Goal: Information Seeking & Learning: Understand process/instructions

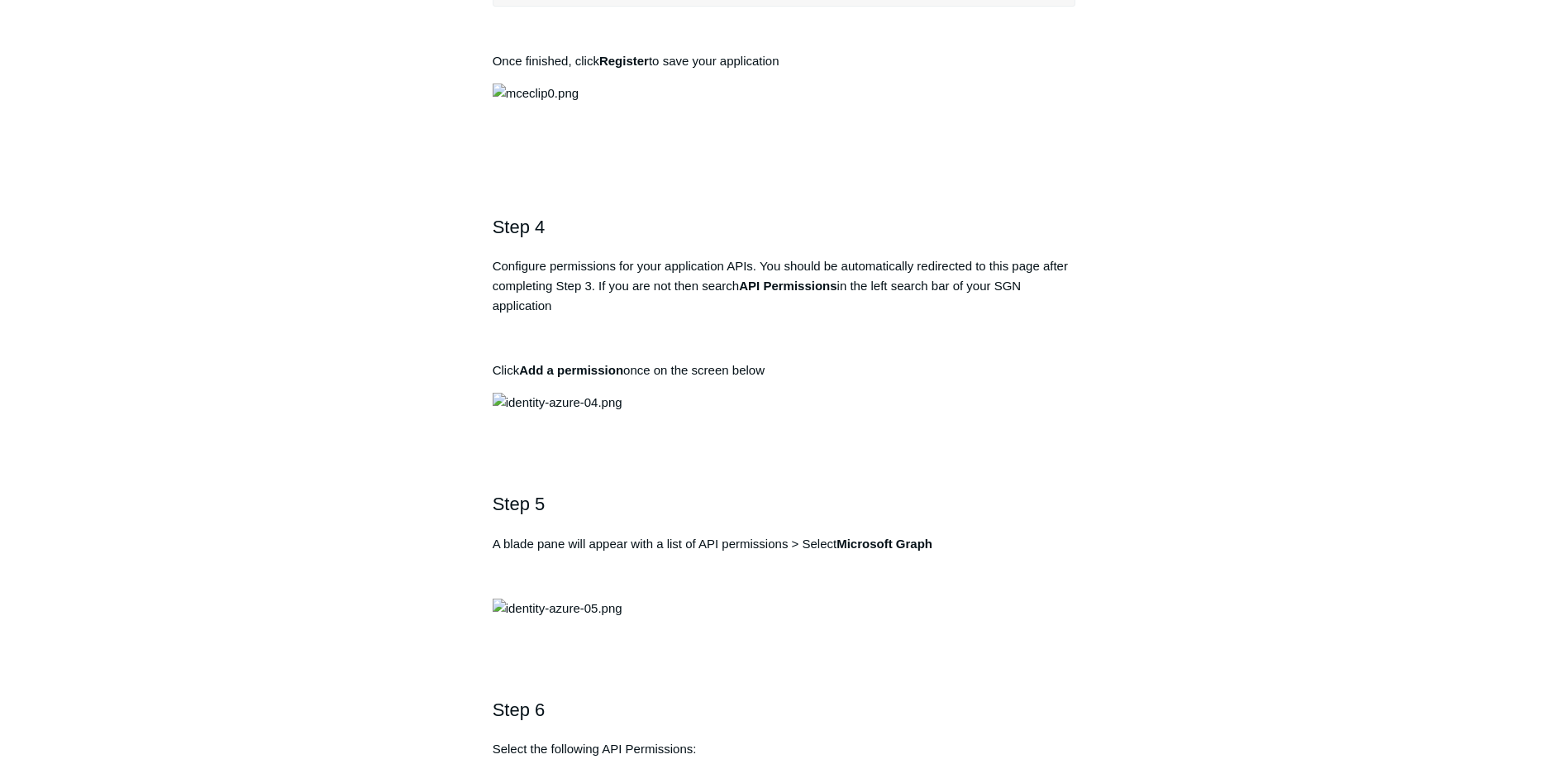
scroll to position [1322, 0]
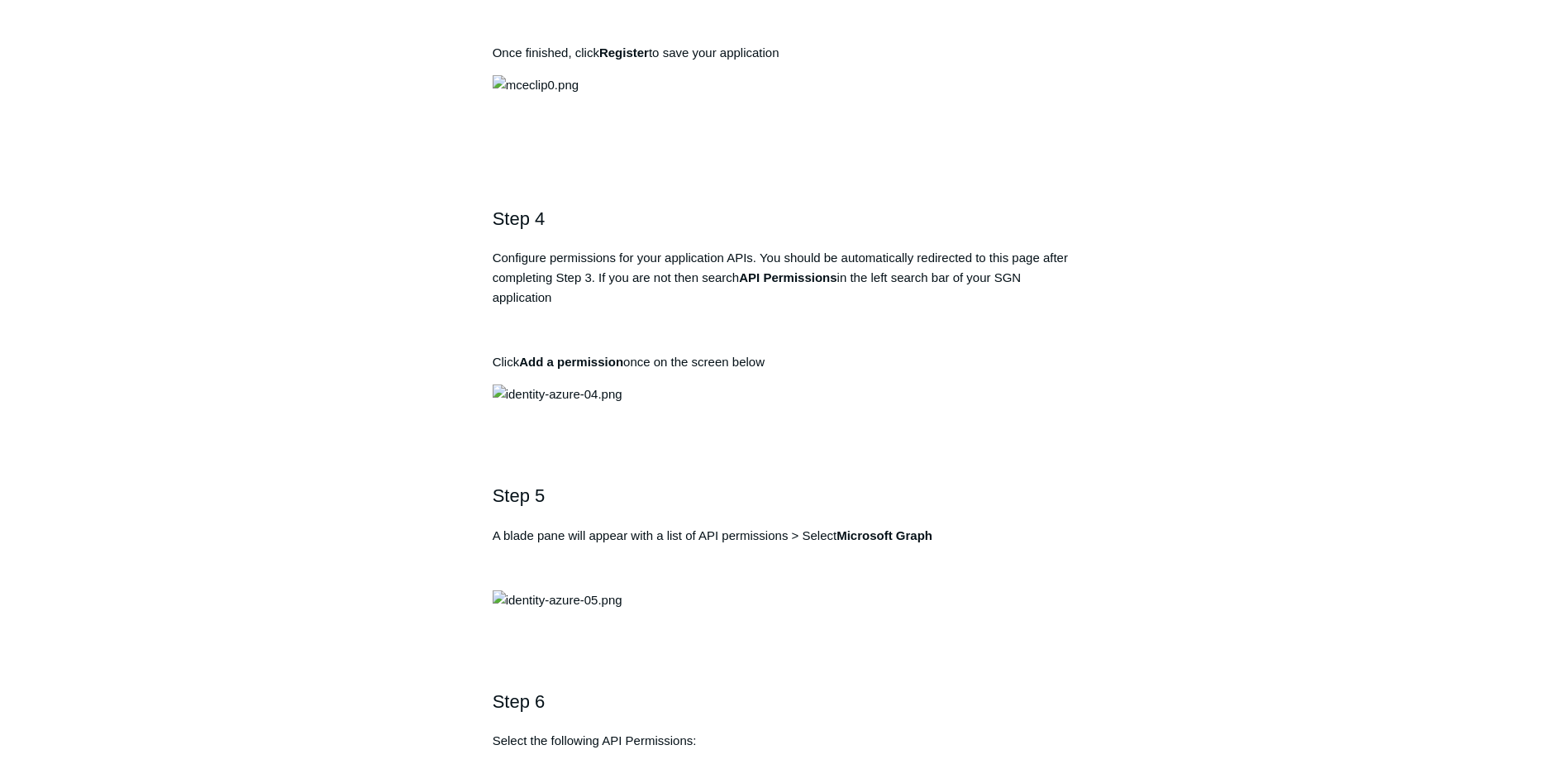
drag, startPoint x: 748, startPoint y: 427, endPoint x: 819, endPoint y: 431, distance: 71.1
copy strong "Todyl SGN Identity"
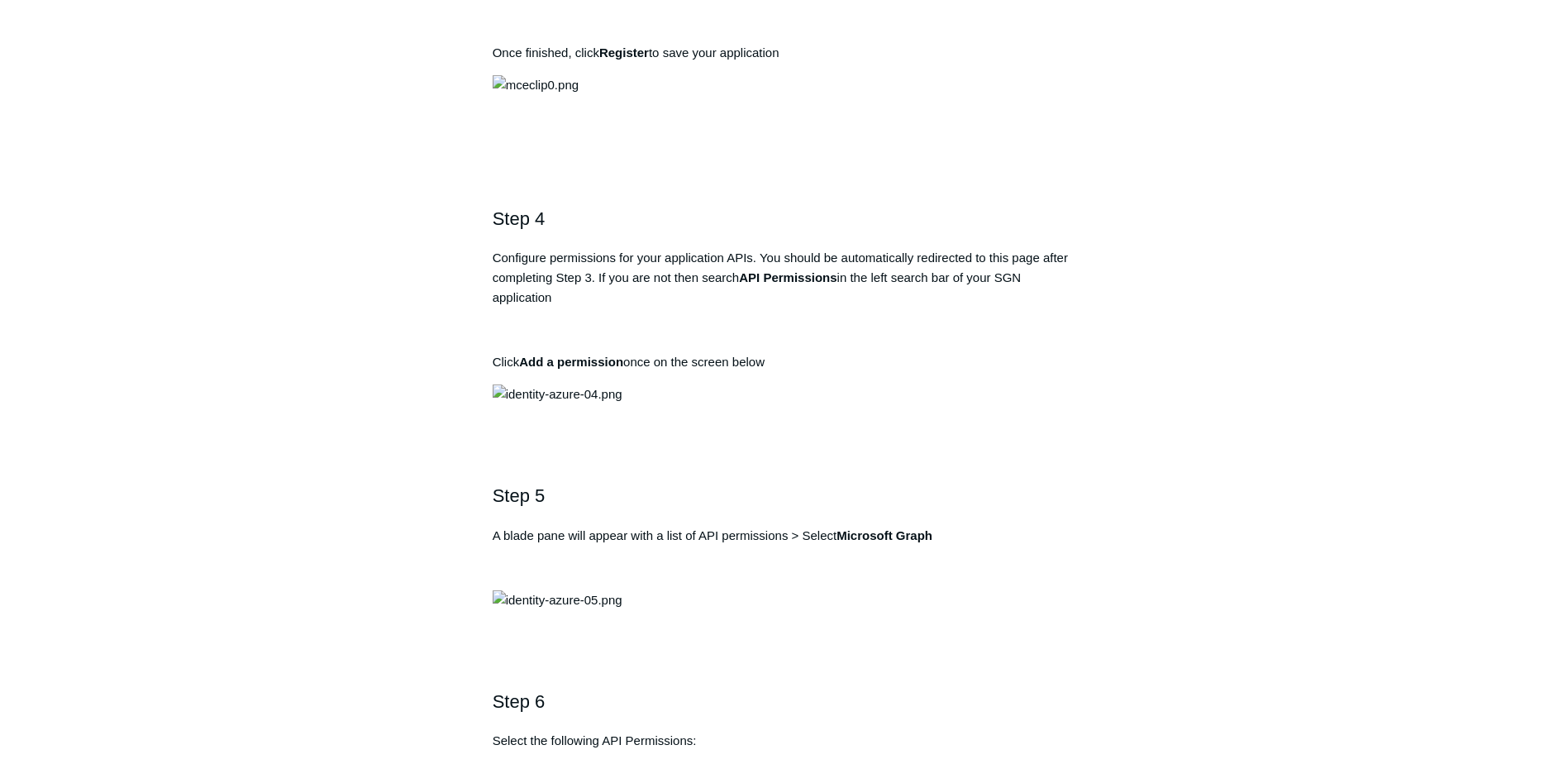
drag, startPoint x: 517, startPoint y: 534, endPoint x: 760, endPoint y: 528, distance: 243.1
copy pre "https://auth.todyl.com/v1/login/callback"
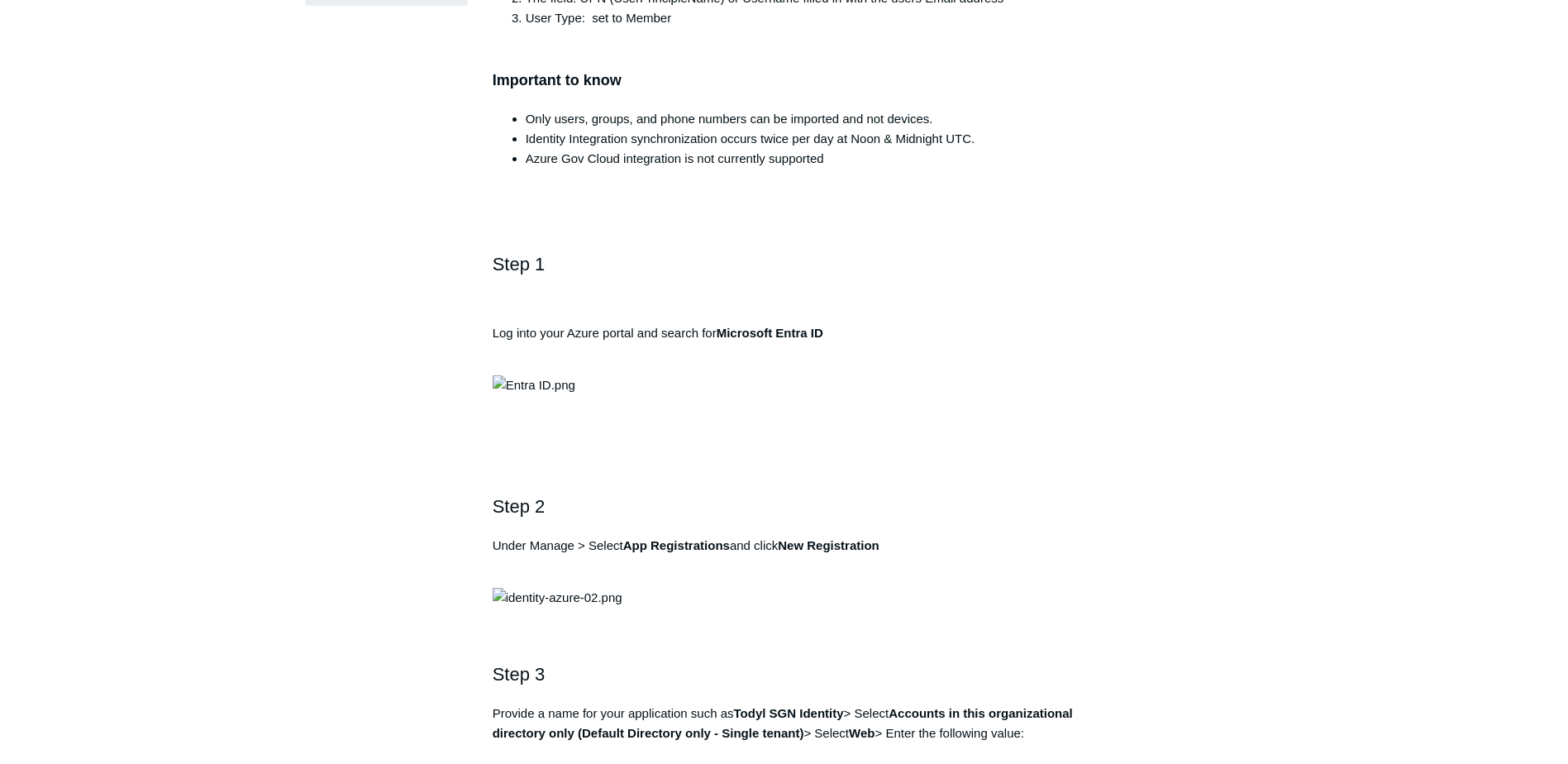
scroll to position [496, 0]
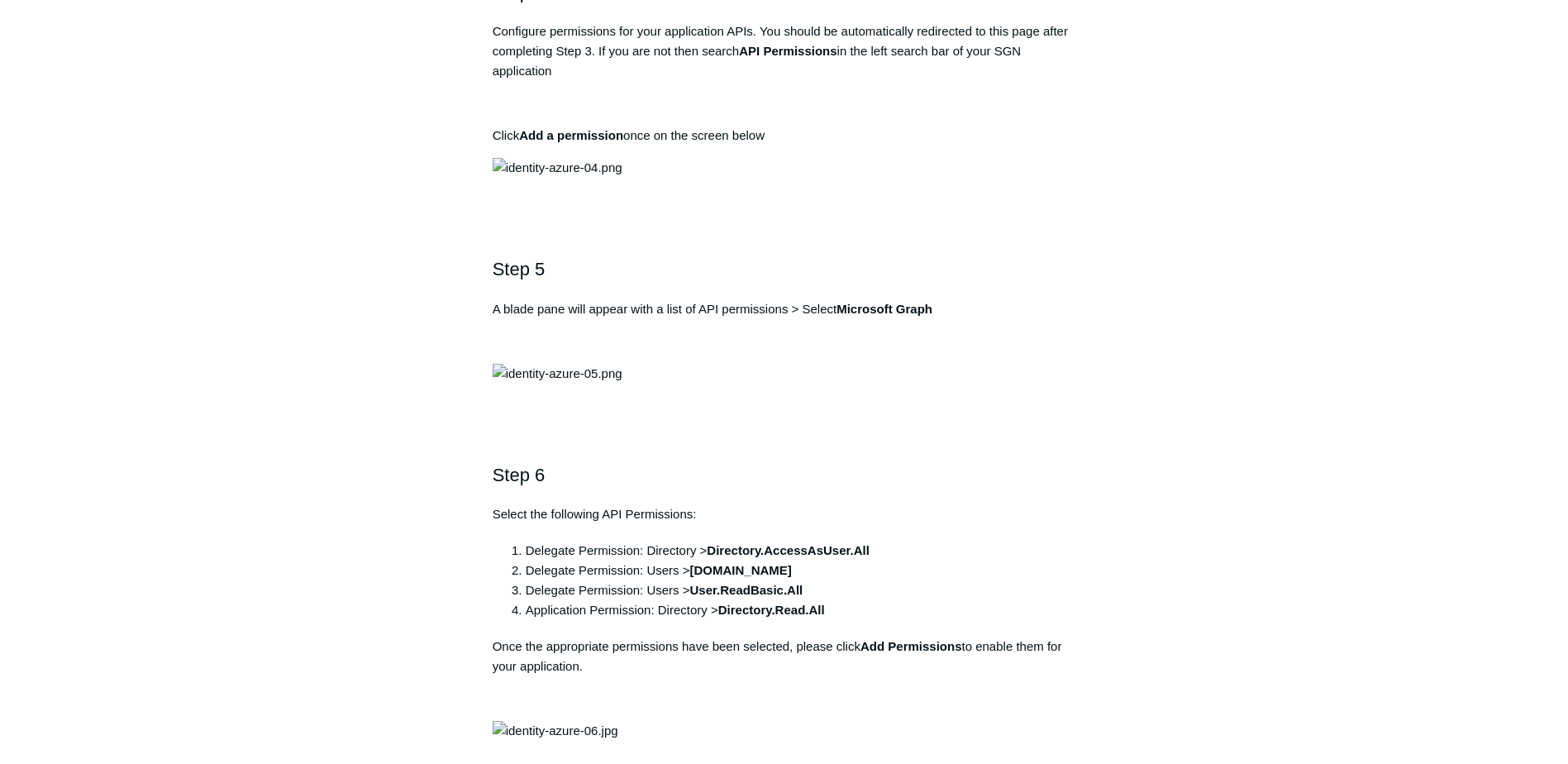
scroll to position [1570, 0]
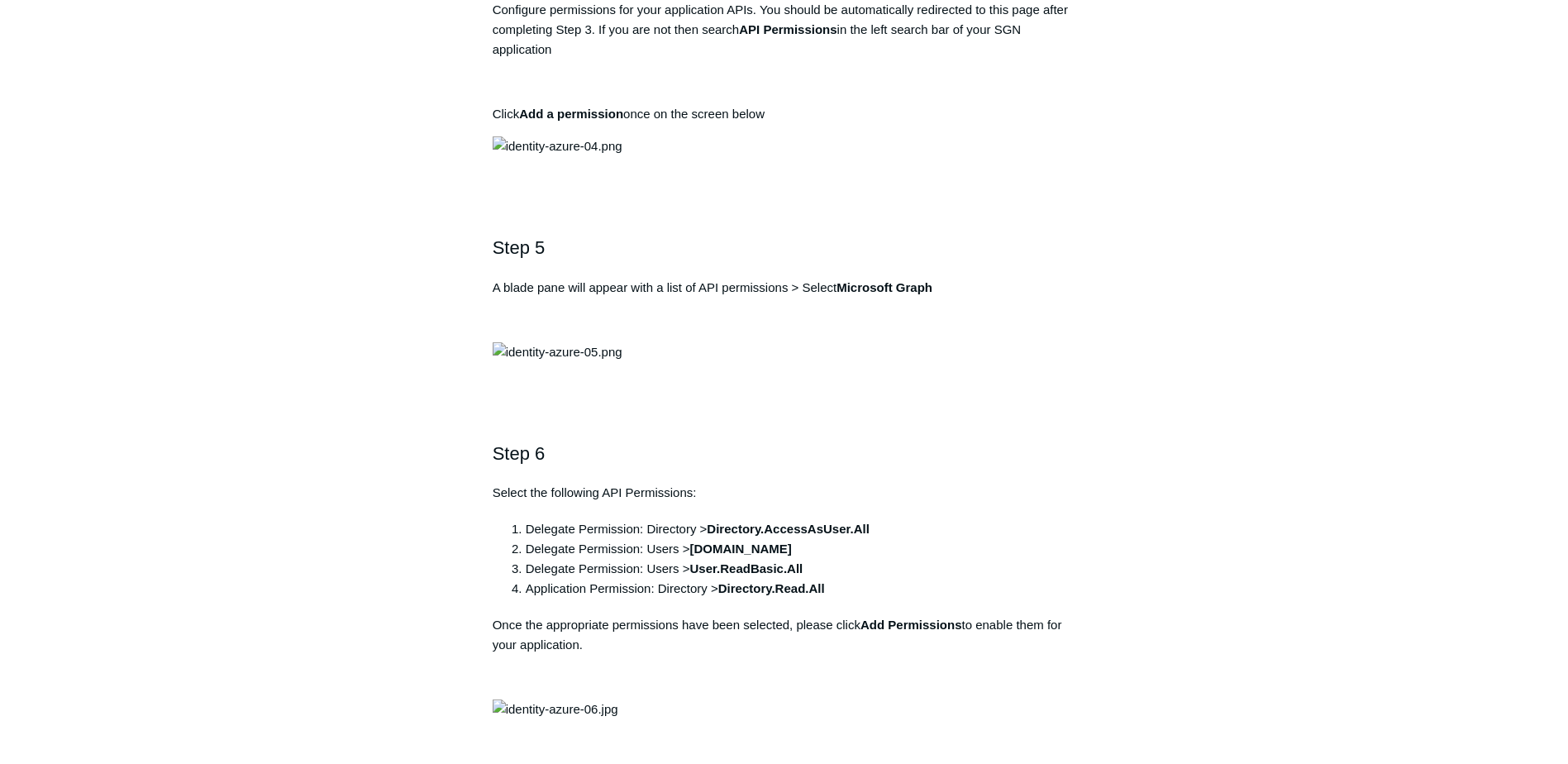
drag, startPoint x: 745, startPoint y: 179, endPoint x: 815, endPoint y: 184, distance: 70.2
copy strong "Todyl SGN Identity"
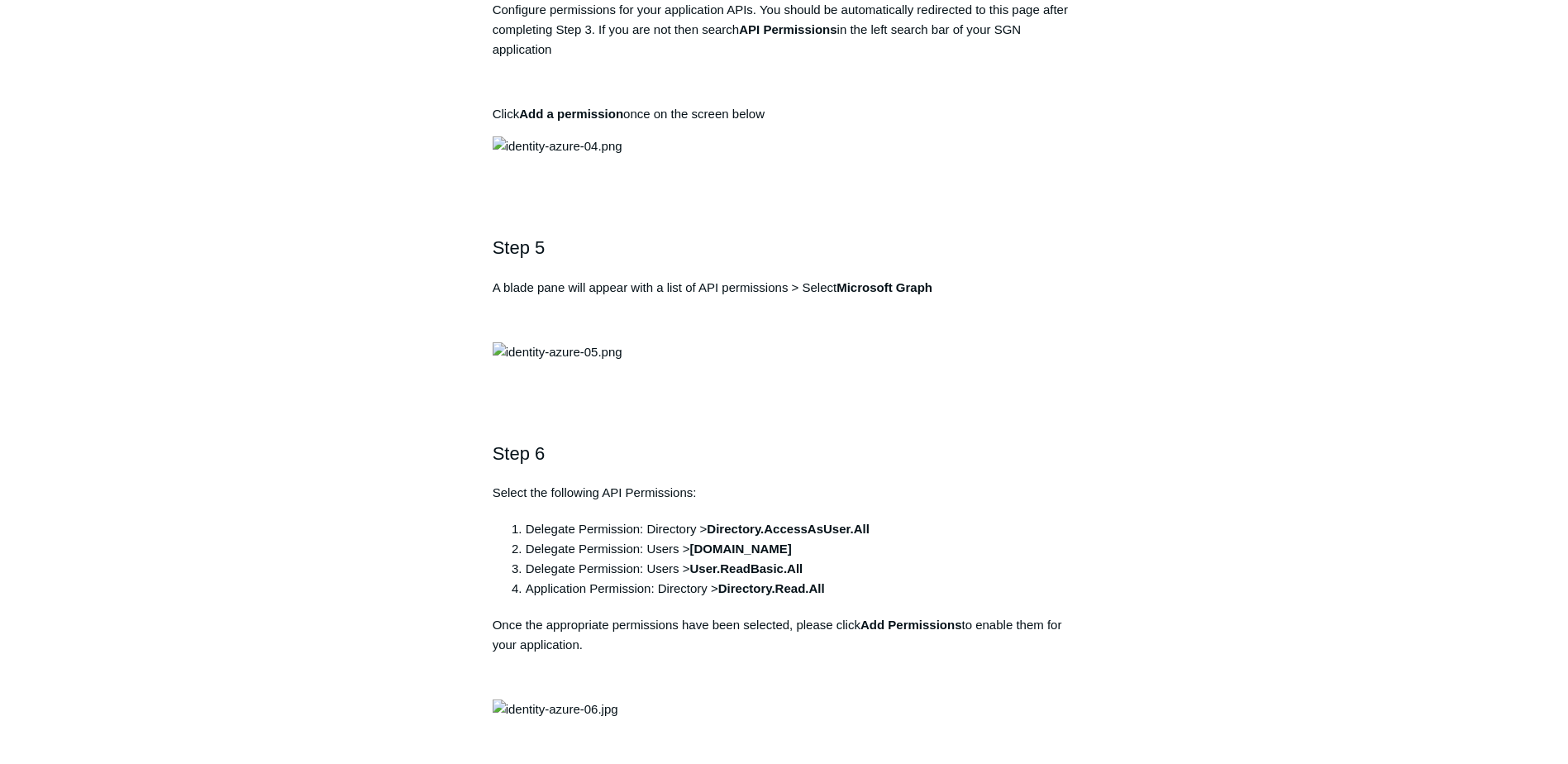
drag, startPoint x: 514, startPoint y: 292, endPoint x: 822, endPoint y: 288, distance: 308.0
copy div "https://auth.todyl.com/v1/login/callback"
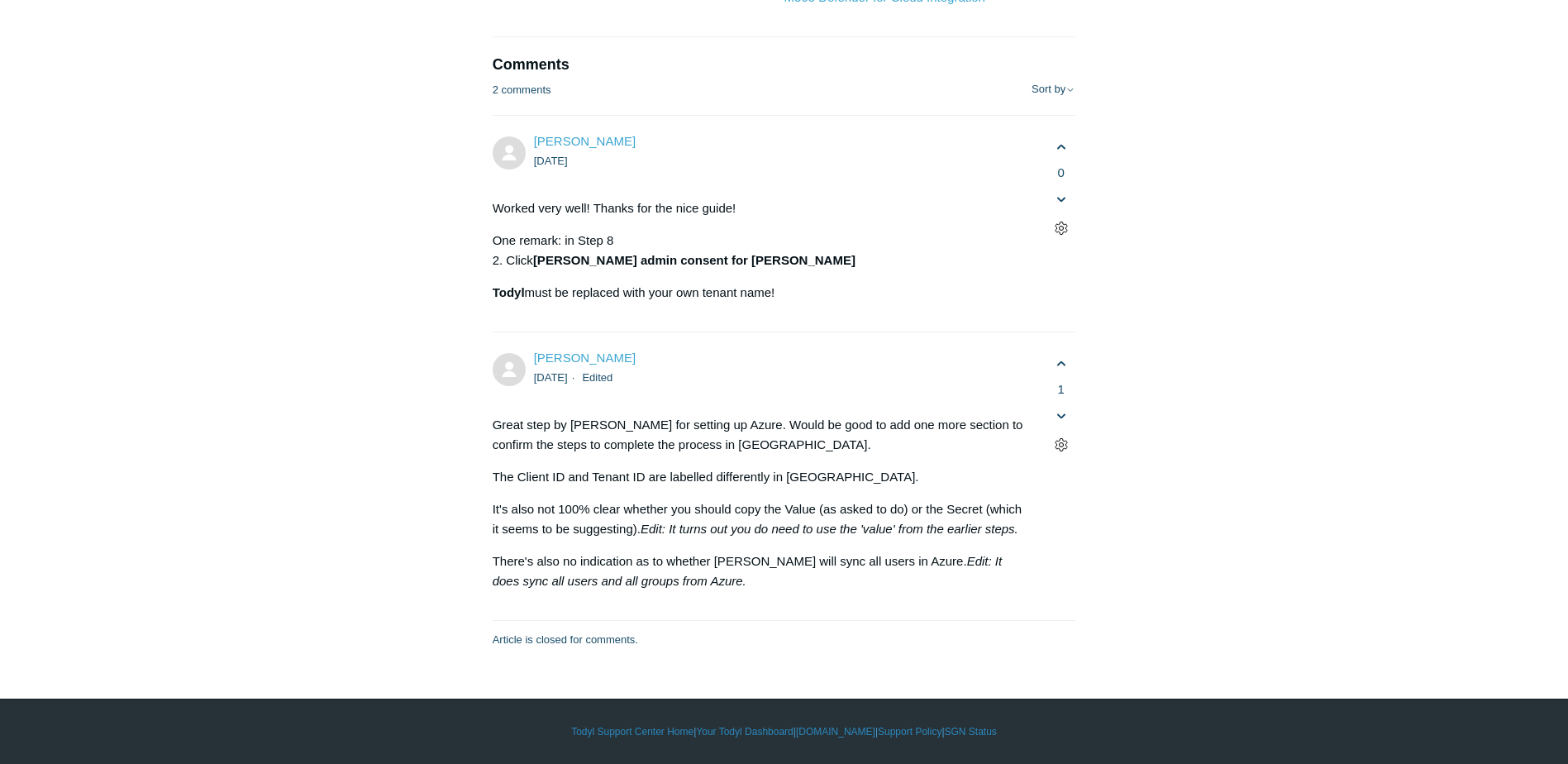
scroll to position [10660, 0]
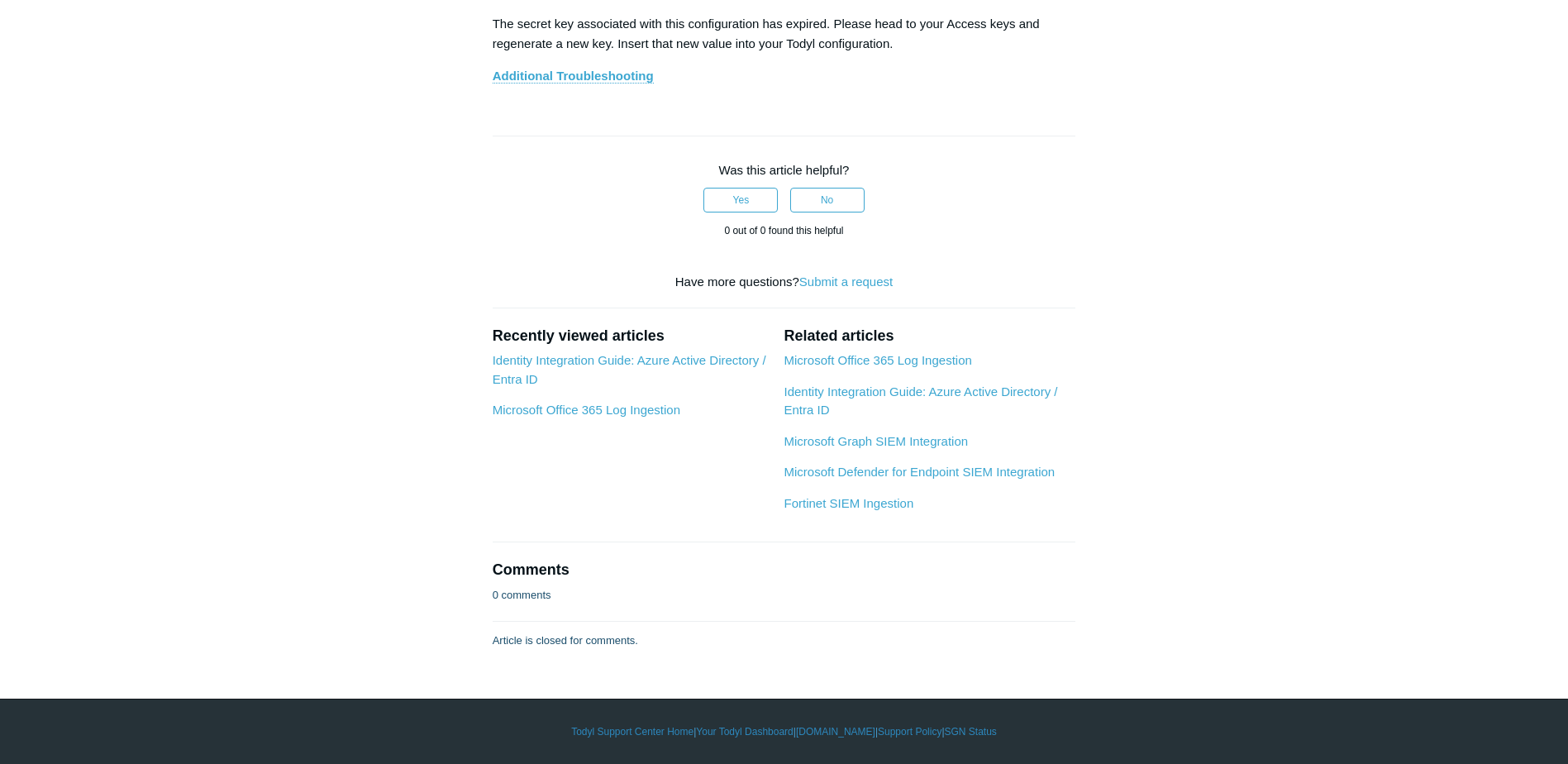
scroll to position [8181, 0]
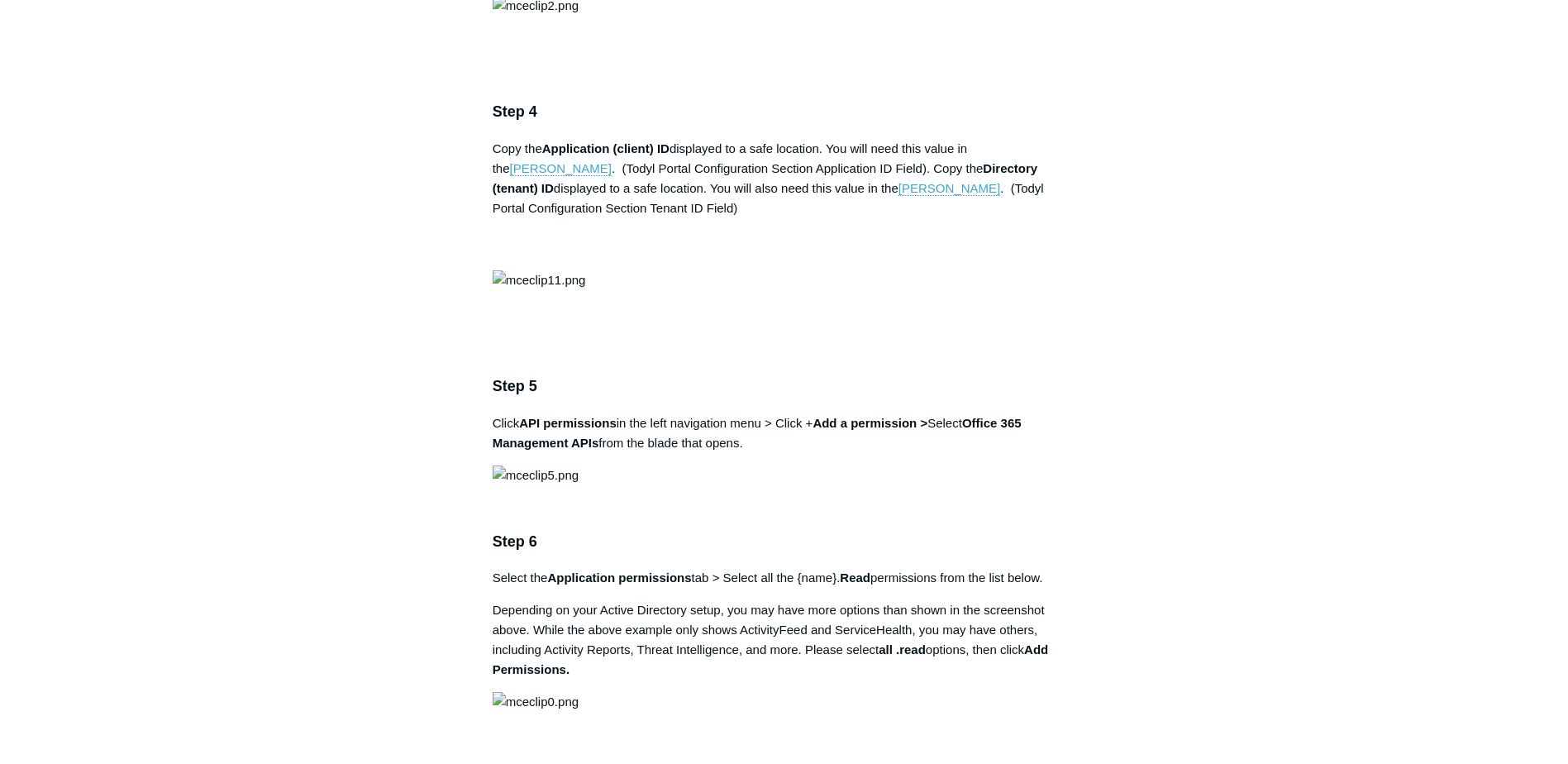
scroll to position [1735, 0]
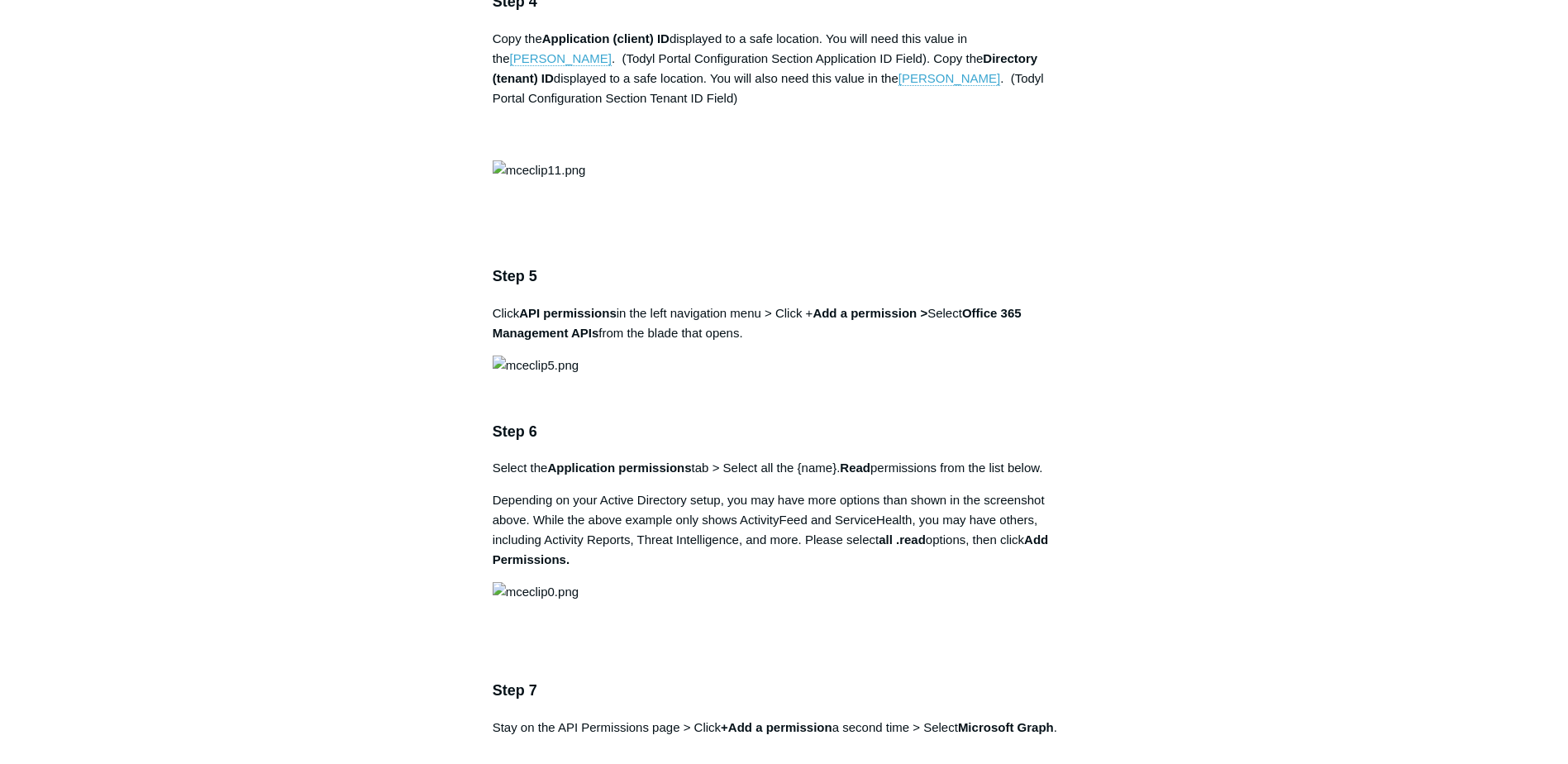
drag, startPoint x: 849, startPoint y: 401, endPoint x: 919, endPoint y: 398, distance: 70.1
drag, startPoint x: 919, startPoint y: 398, endPoint x: 844, endPoint y: 403, distance: 75.2
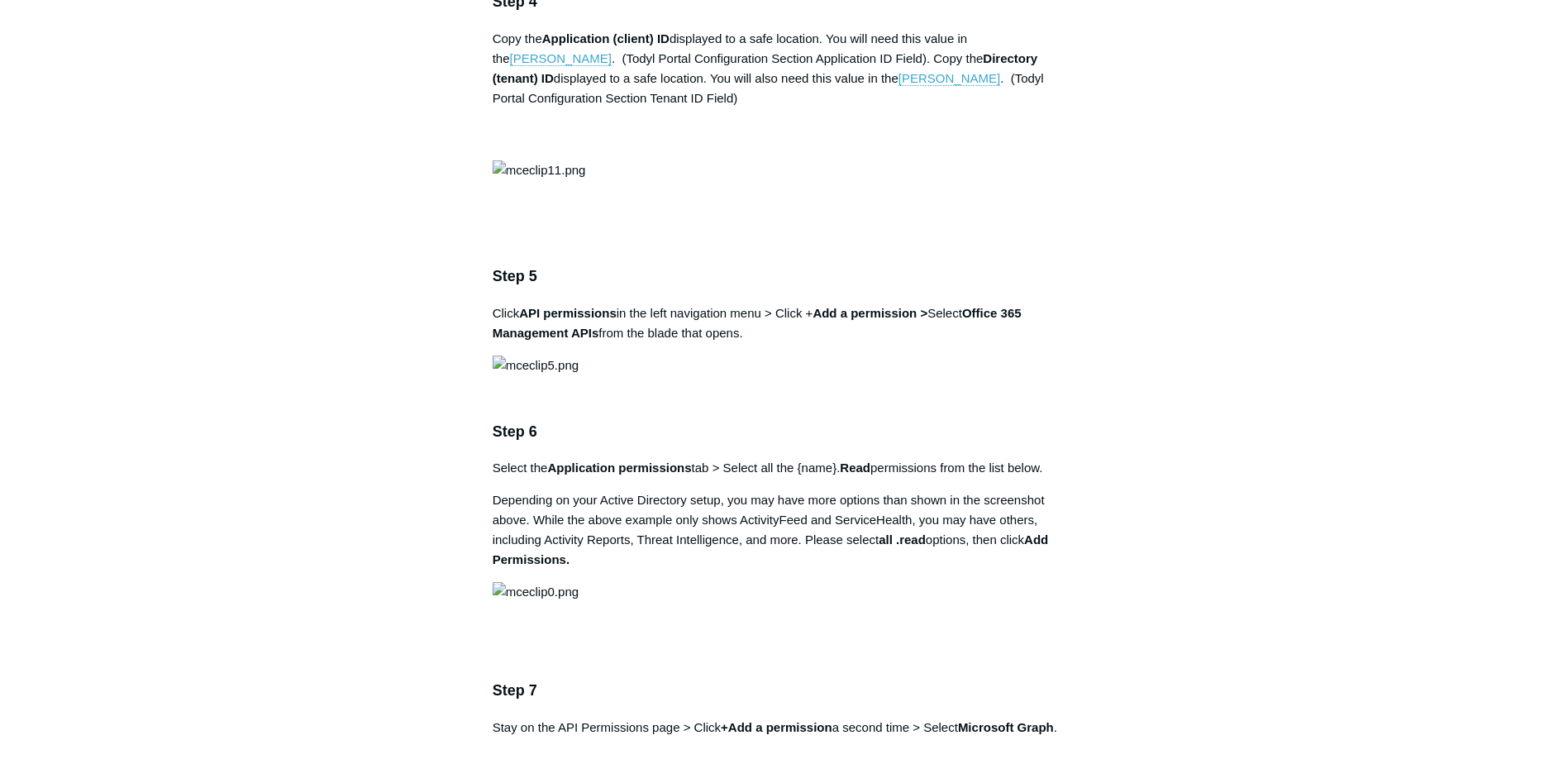
drag, startPoint x: 844, startPoint y: 403, endPoint x: 918, endPoint y: 405, distance: 74.0
copy strong "SGN Log Ingestion"
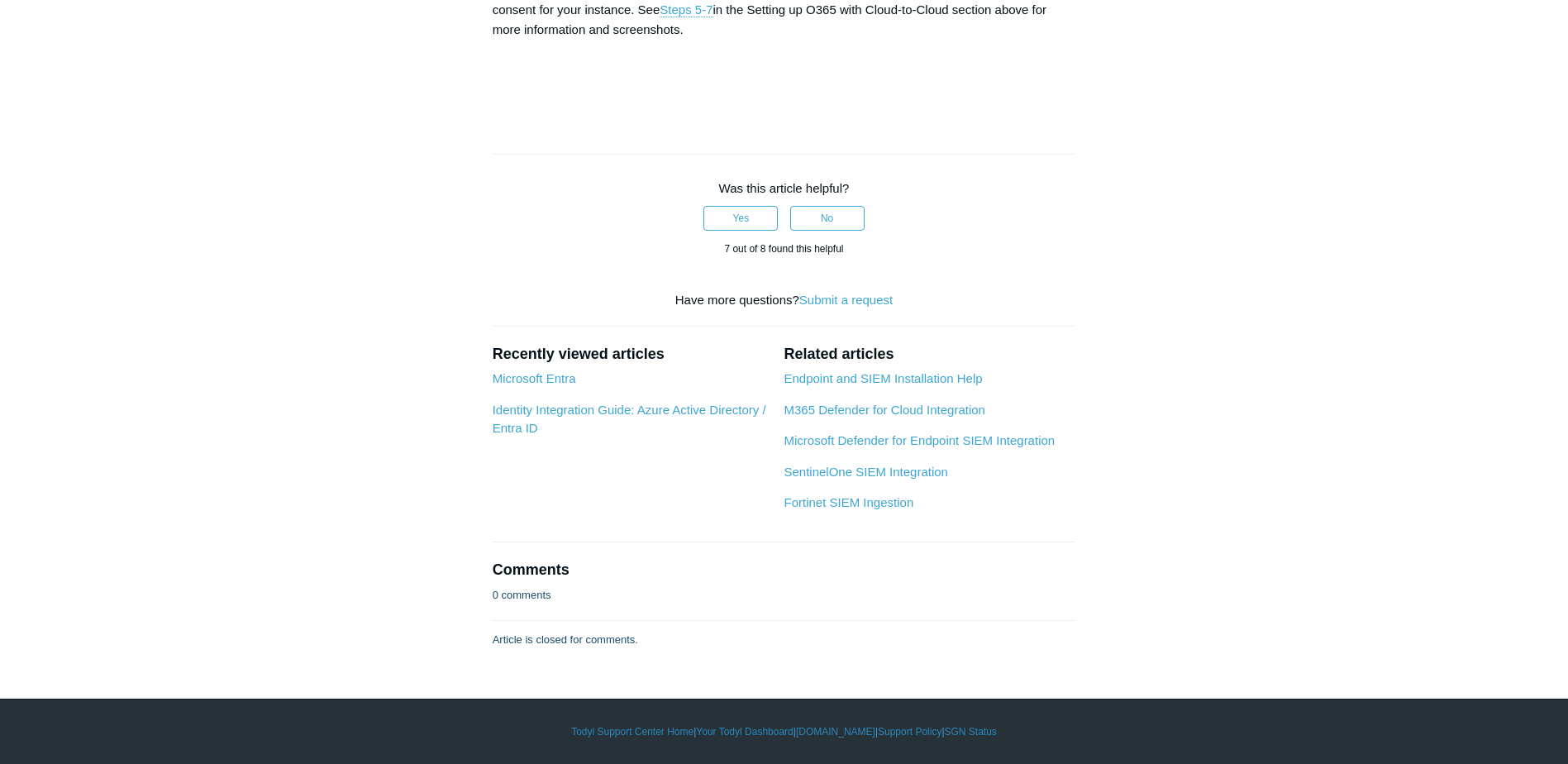
scroll to position [9420, 0]
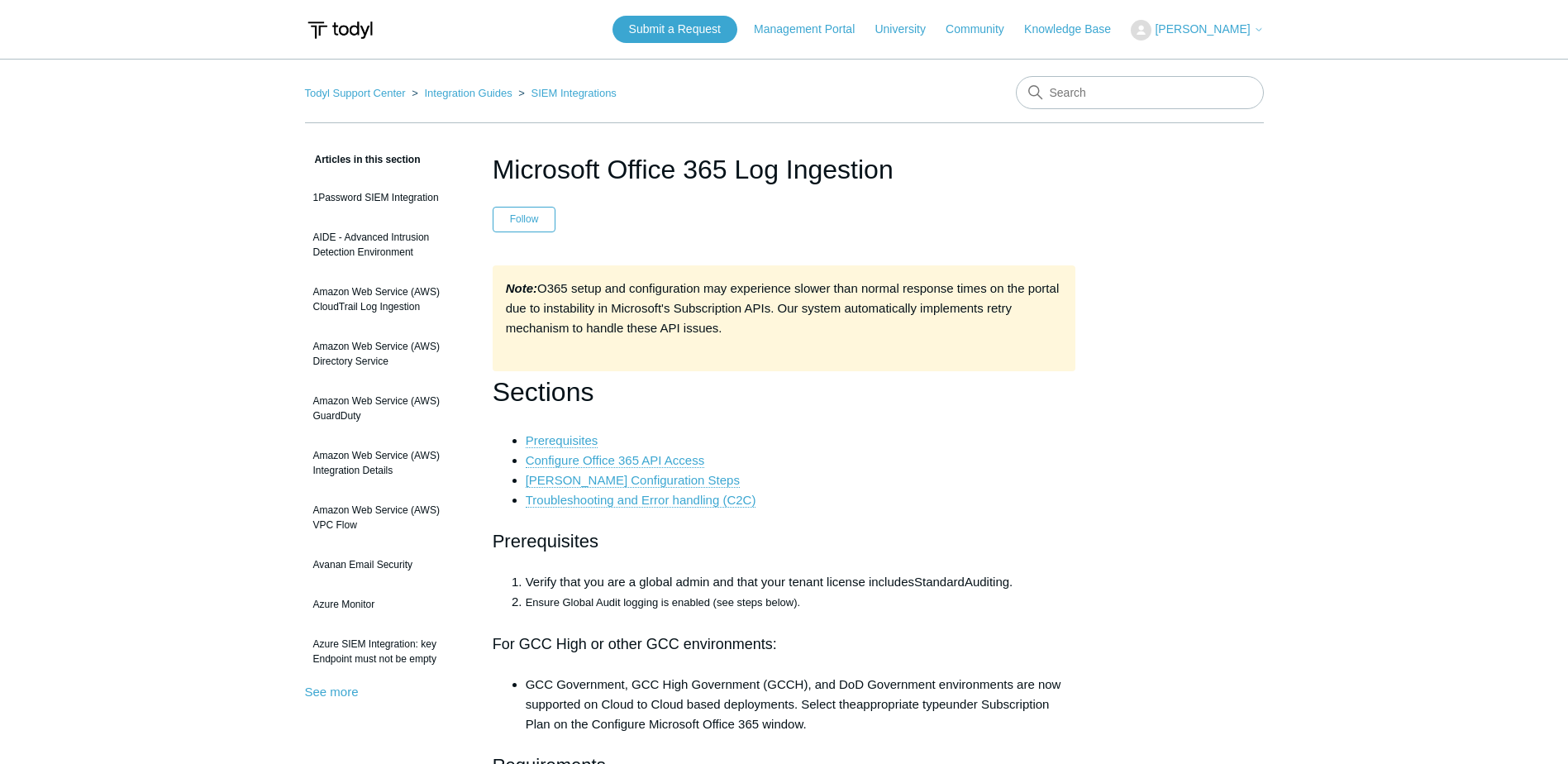
scroll to position [826, 0]
